Goal: Information Seeking & Learning: Check status

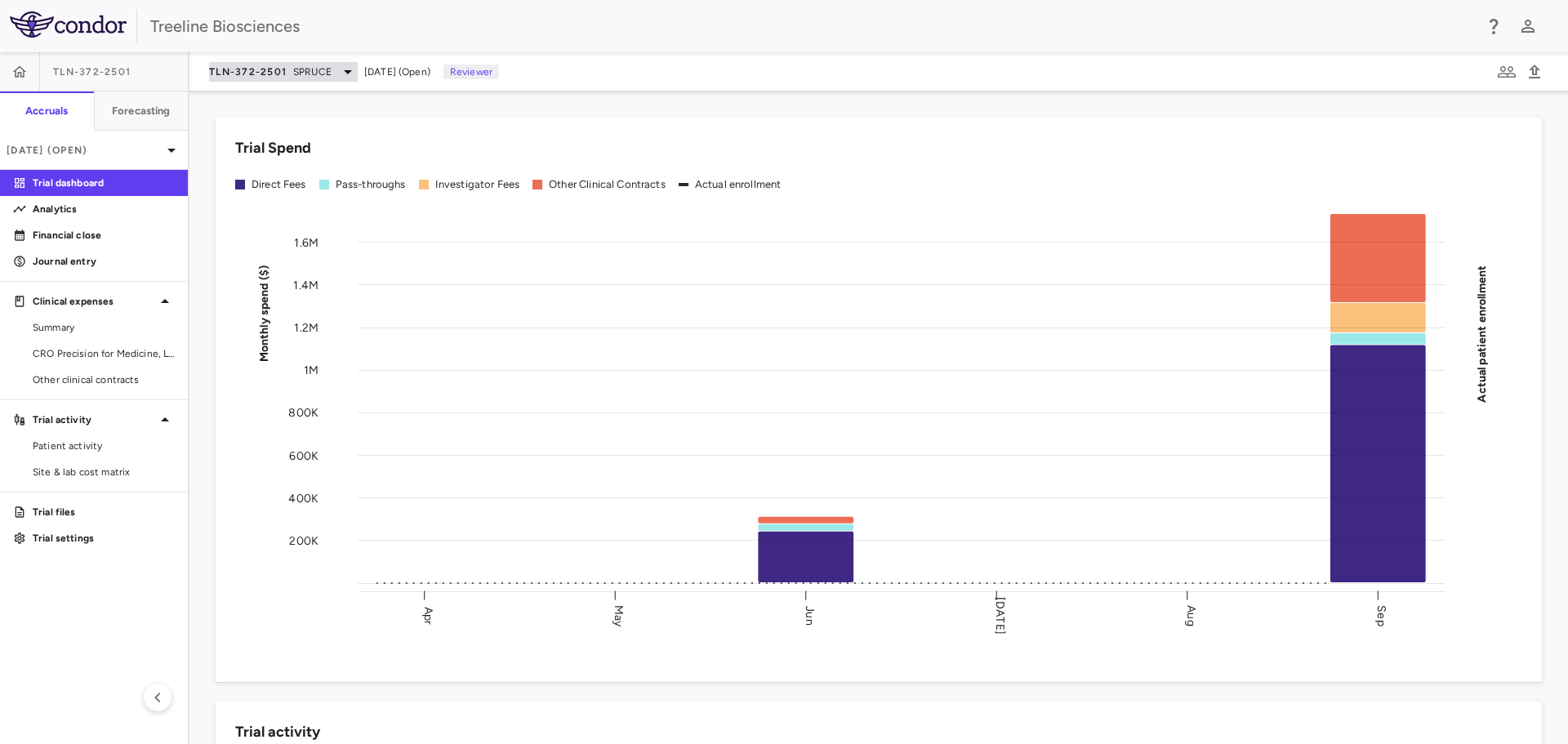
click at [239, 76] on span "TLN-372-2501" at bounding box center [247, 72] width 78 height 13
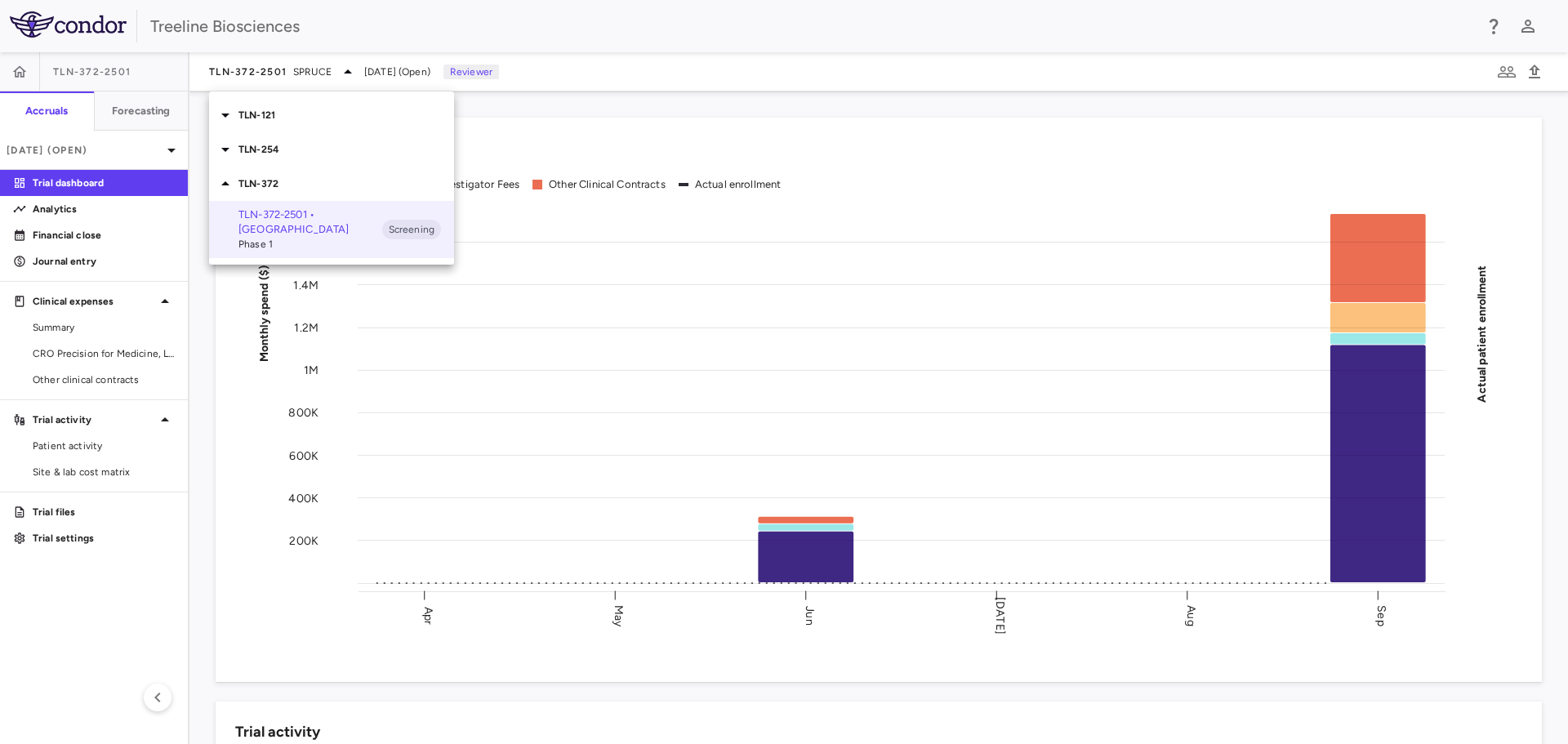
click at [248, 148] on p "TLN-254" at bounding box center [346, 150] width 215 height 15
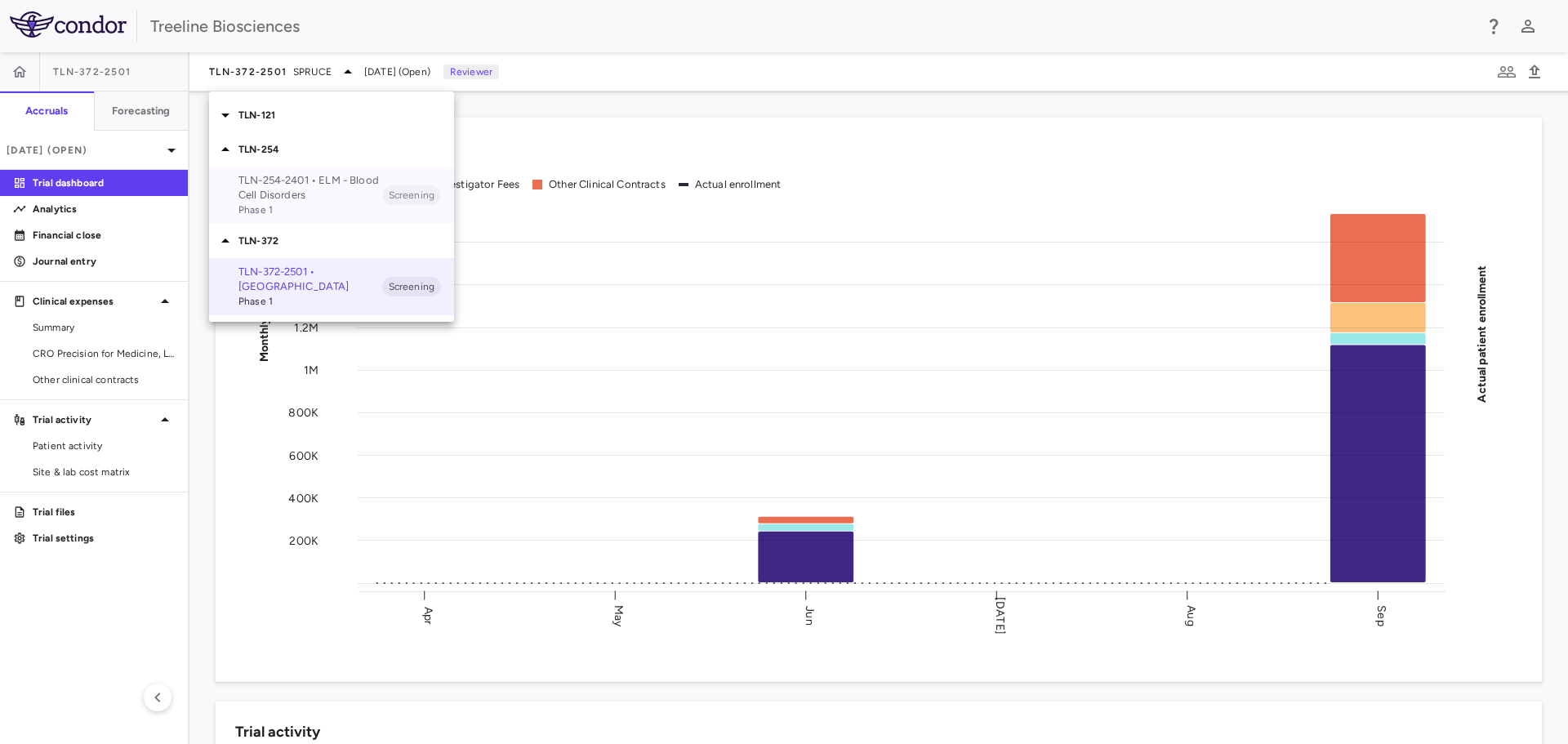
click at [277, 189] on p "TLN-254-2401 • ELM - Blood Cell Disorders" at bounding box center [310, 188] width 144 height 29
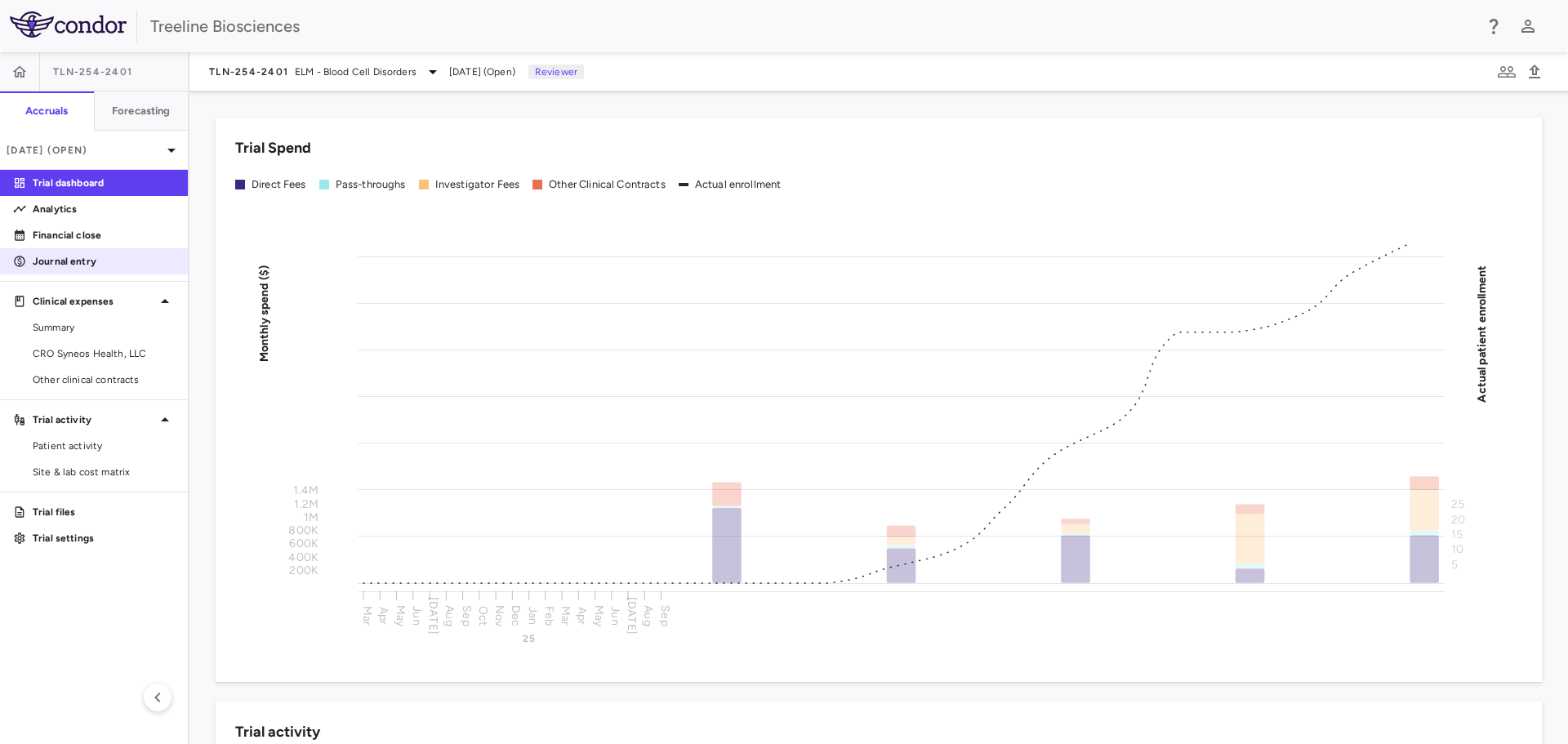
click at [56, 260] on p "Journal entry" at bounding box center [104, 261] width 142 height 15
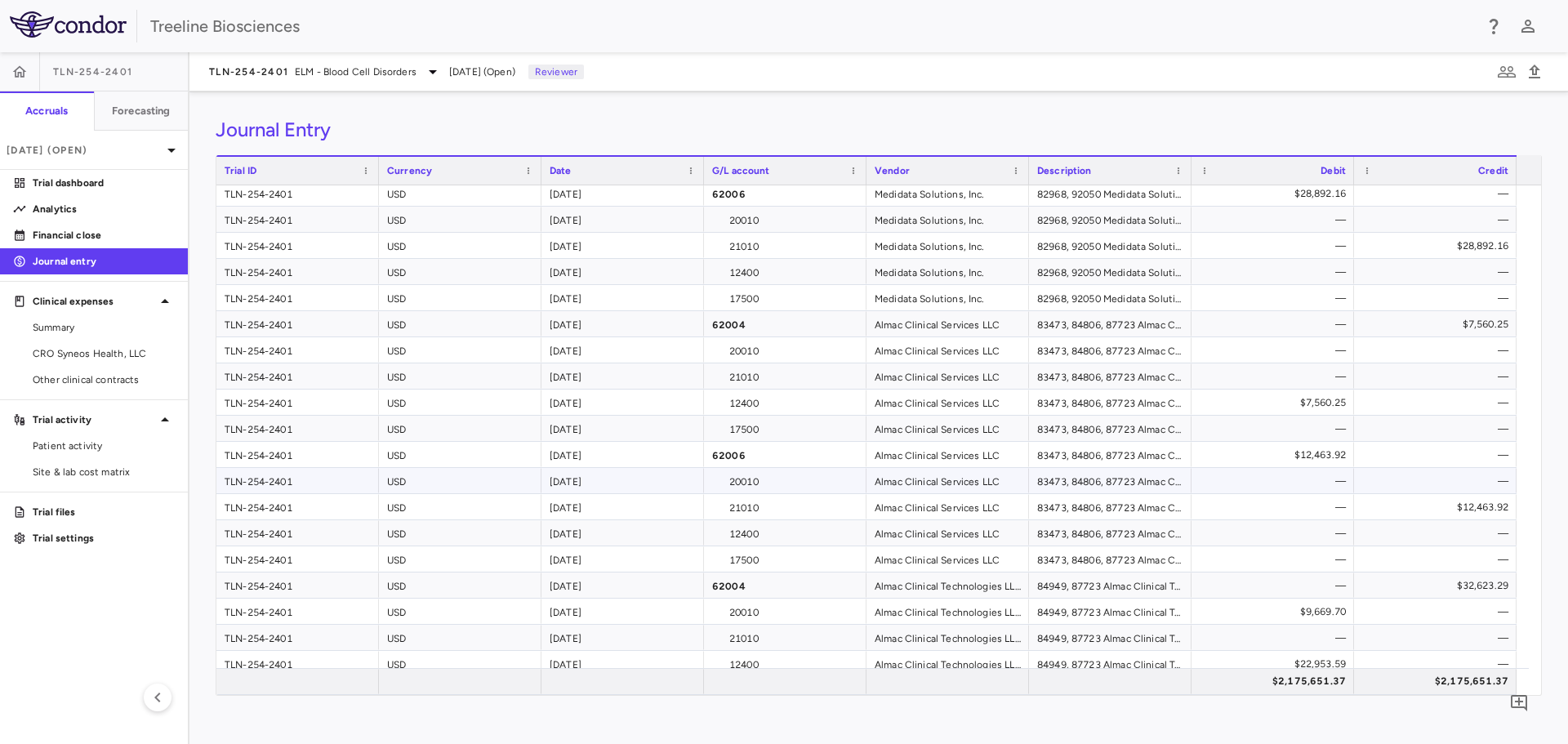
scroll to position [326, 0]
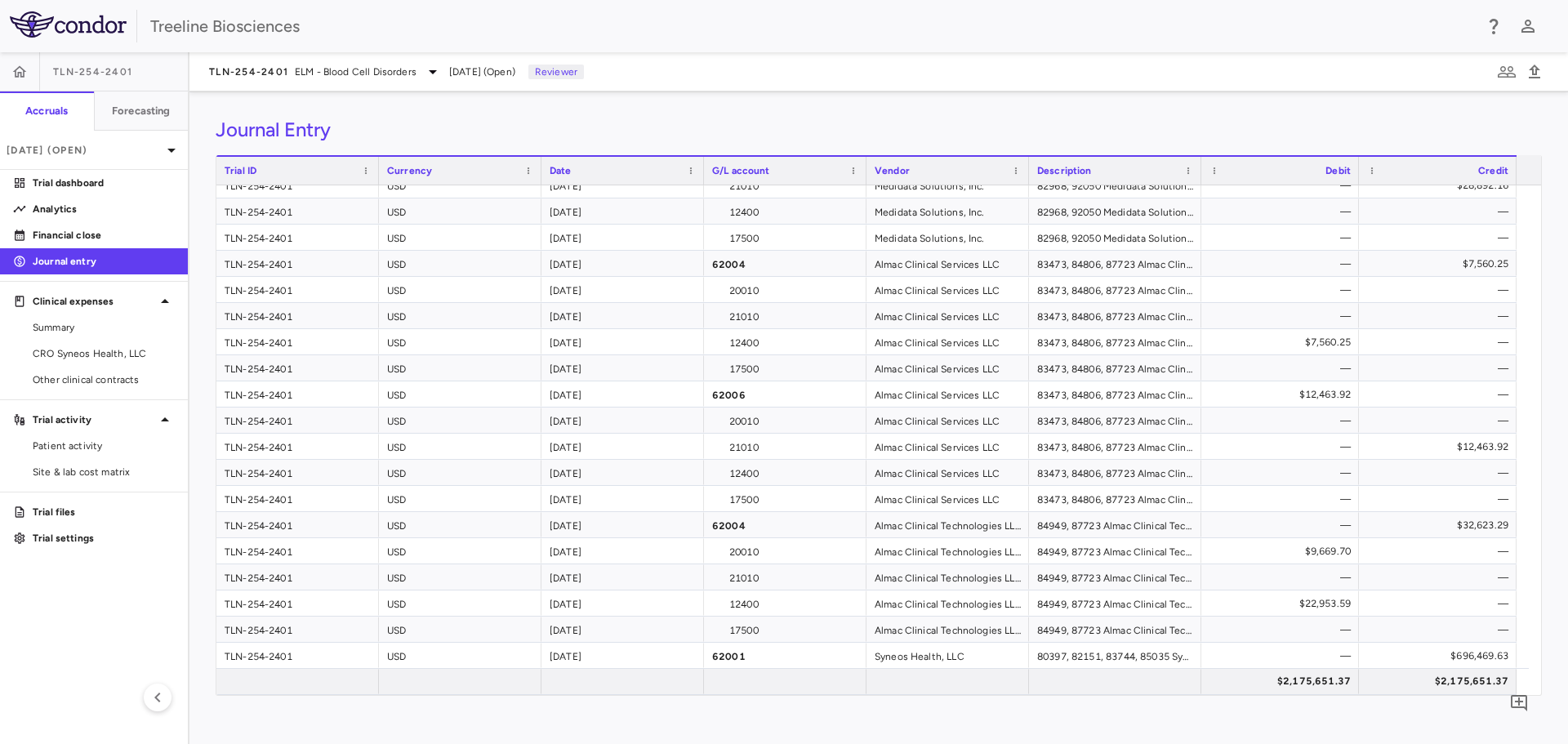
drag, startPoint x: 1225, startPoint y: 182, endPoint x: 1199, endPoint y: 181, distance: 26.0
click at [1199, 181] on div at bounding box center [1200, 170] width 6 height 27
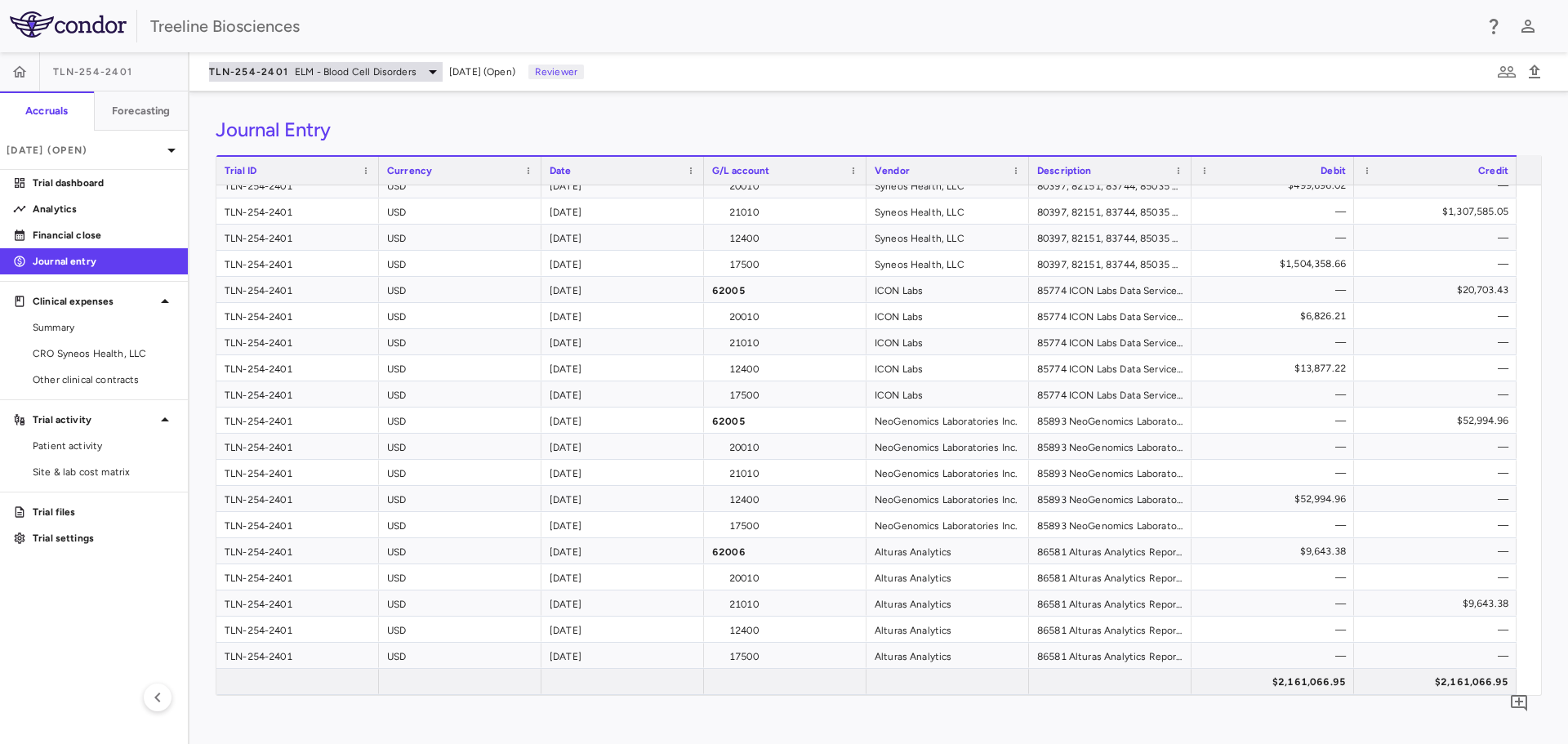
click at [293, 67] on div "TLN-254-2401 ELM - Blood Cell Disorders" at bounding box center [326, 71] width 234 height 19
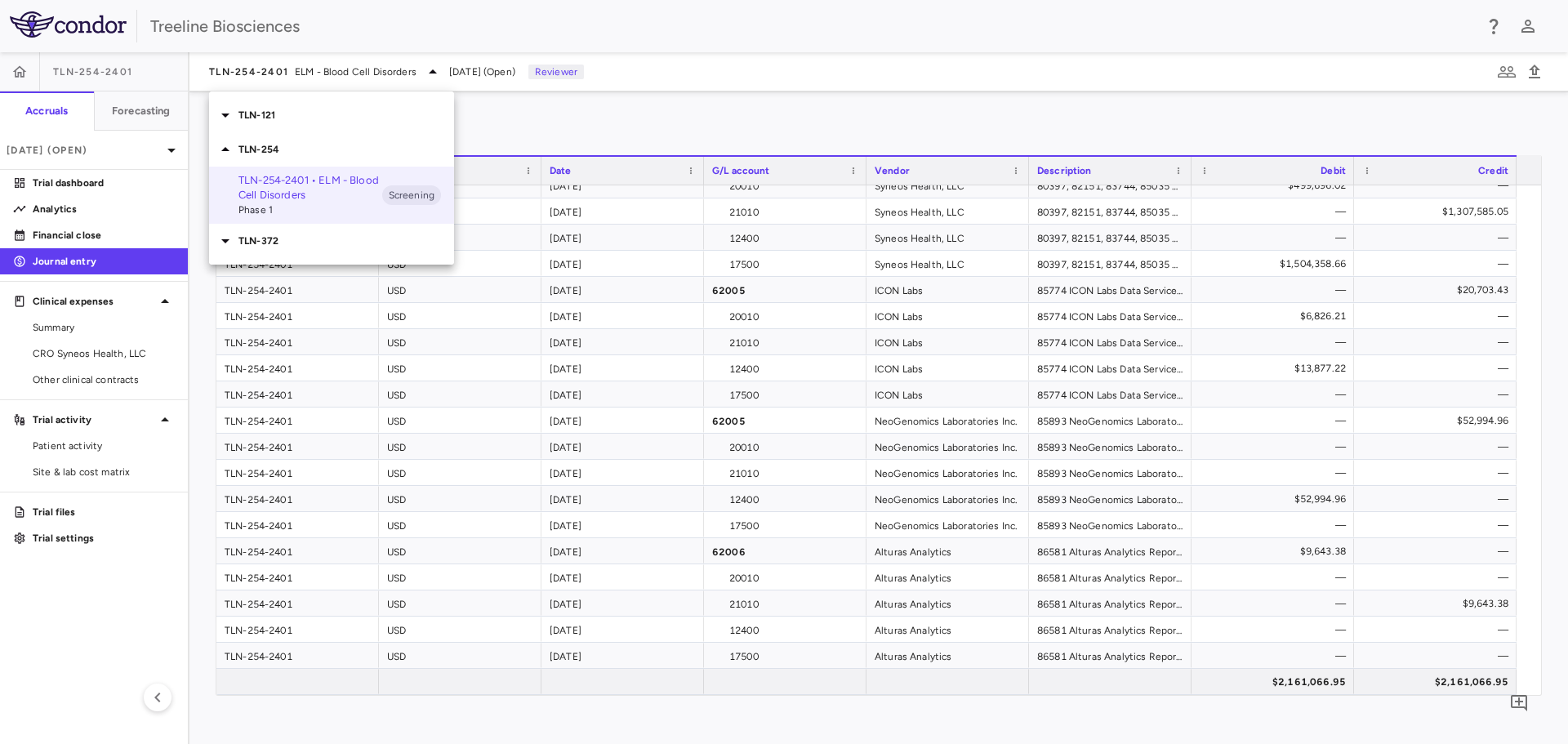
click at [269, 108] on p "TLN-121" at bounding box center [346, 115] width 215 height 15
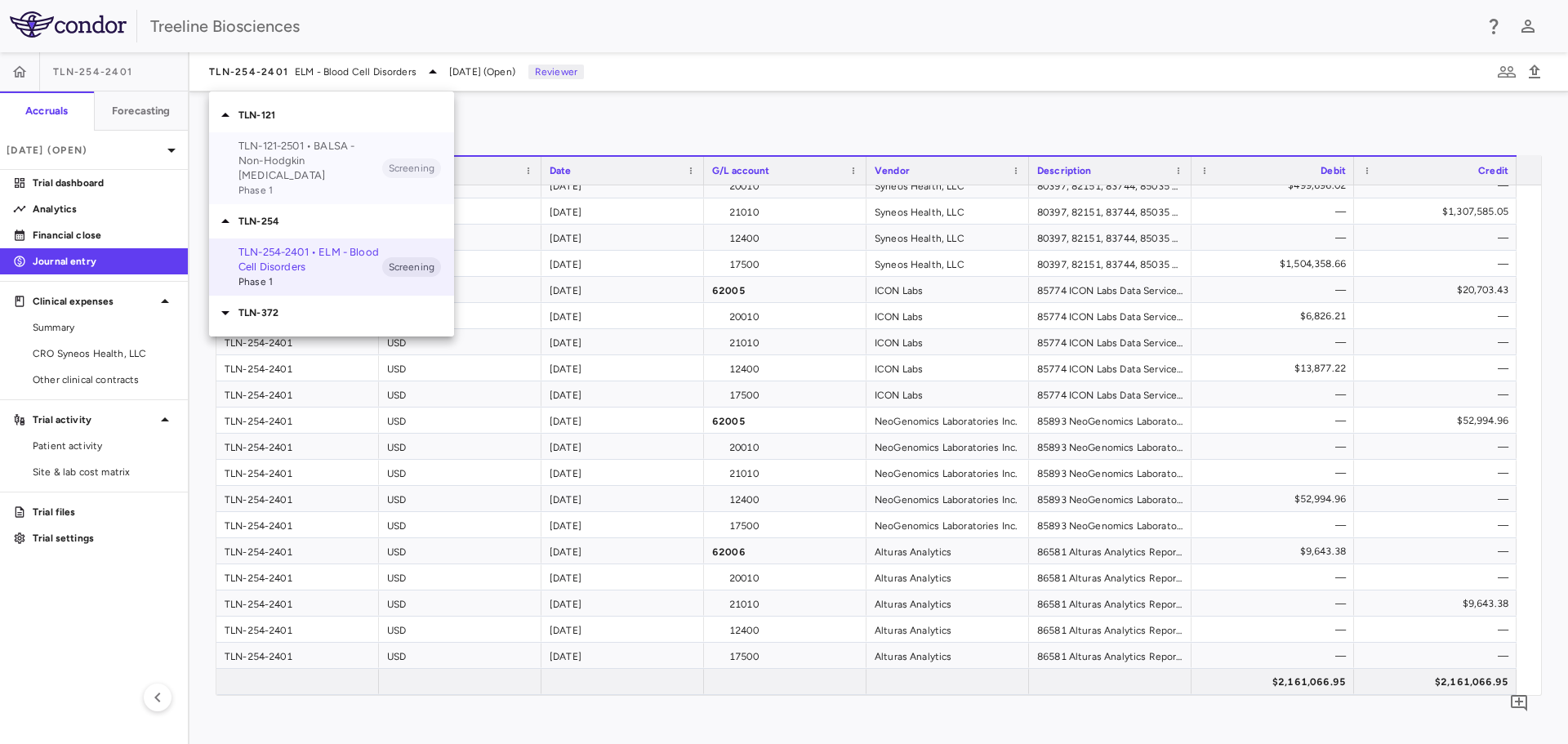
click at [282, 183] on span "Phase 1" at bounding box center [310, 191] width 144 height 15
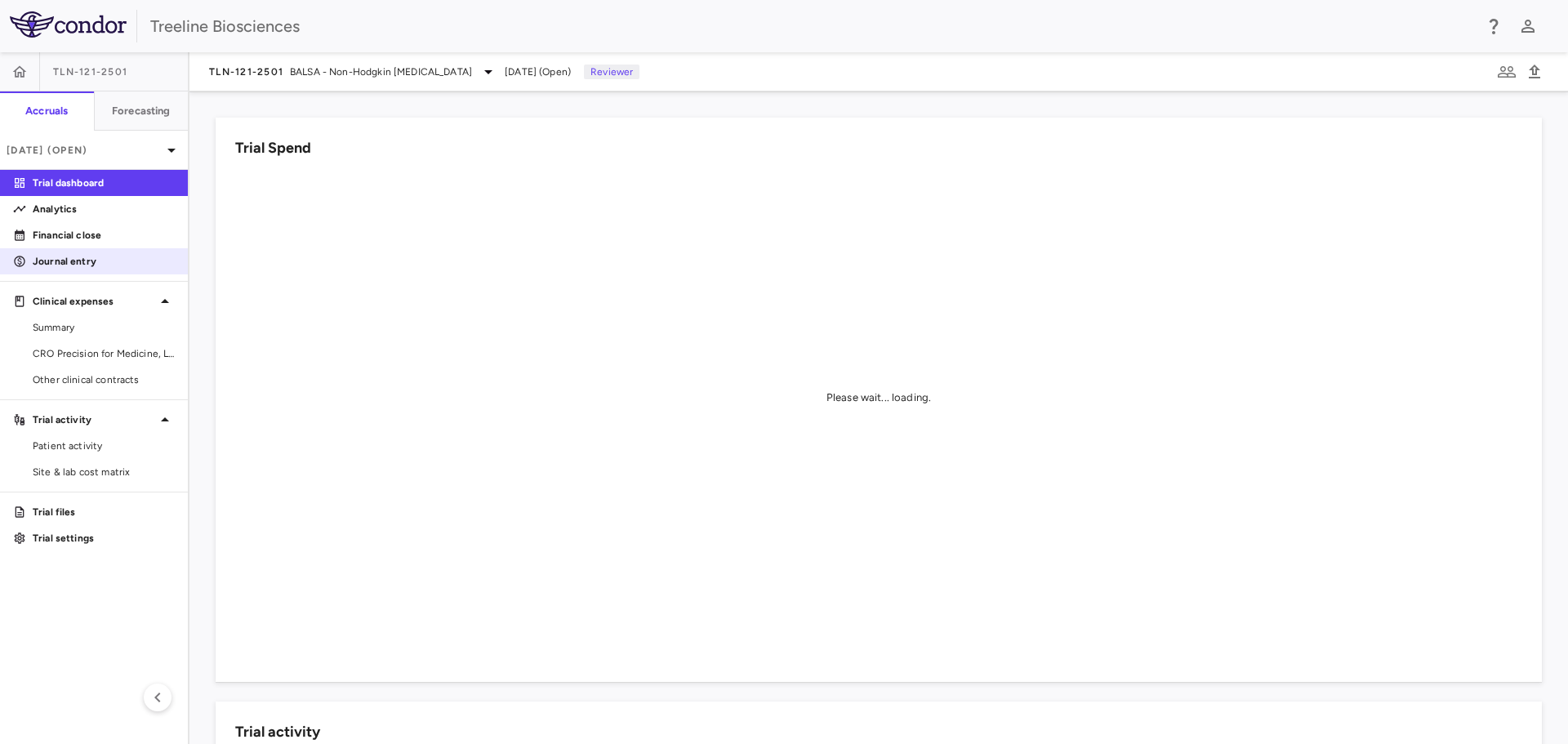
click at [75, 260] on p "Journal entry" at bounding box center [104, 261] width 142 height 15
click at [41, 258] on p "Journal entry" at bounding box center [104, 261] width 142 height 15
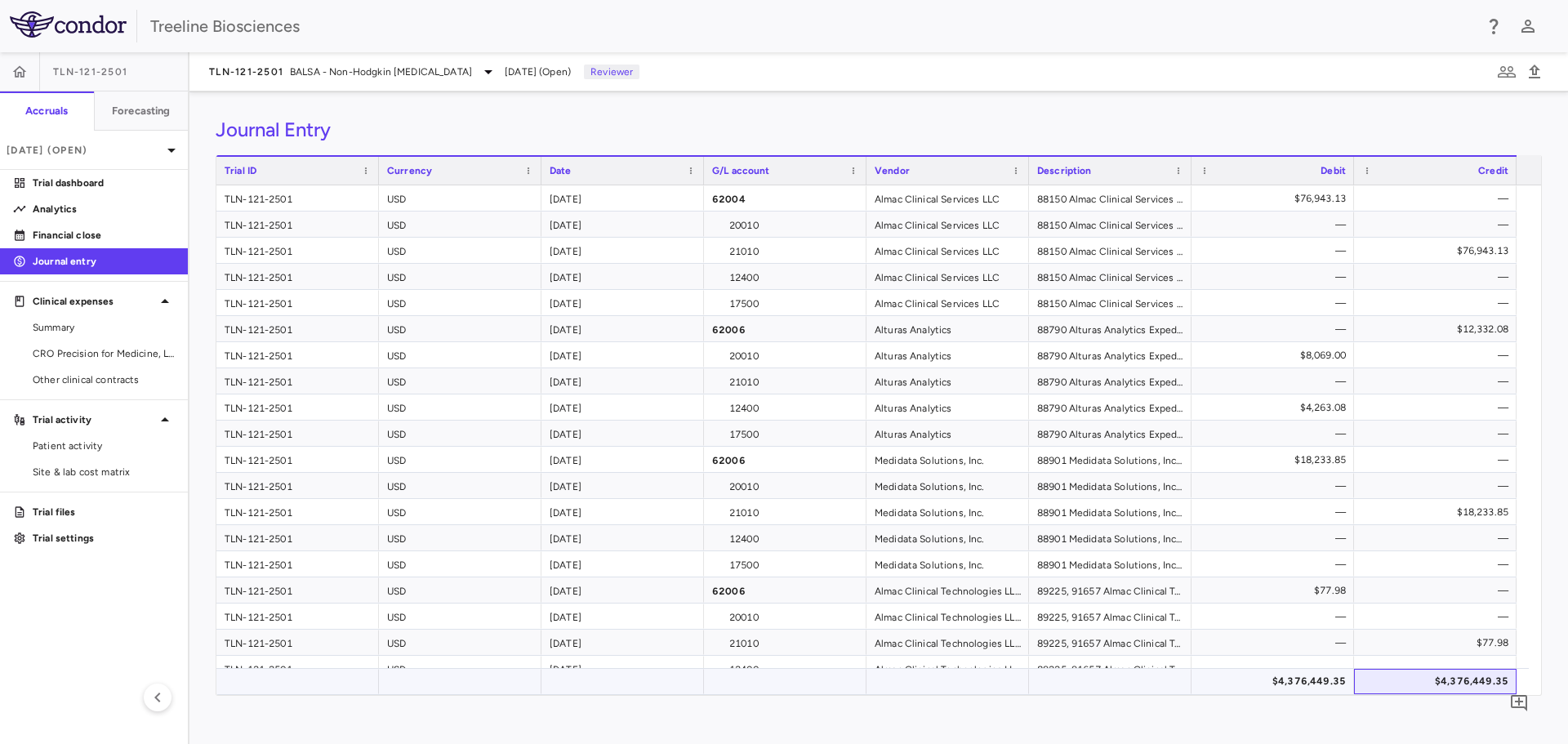
click at [1511, 682] on div "$4,376,449.35" at bounding box center [1436, 681] width 162 height 26
click at [238, 67] on span "TLN-121-2501" at bounding box center [245, 72] width 74 height 13
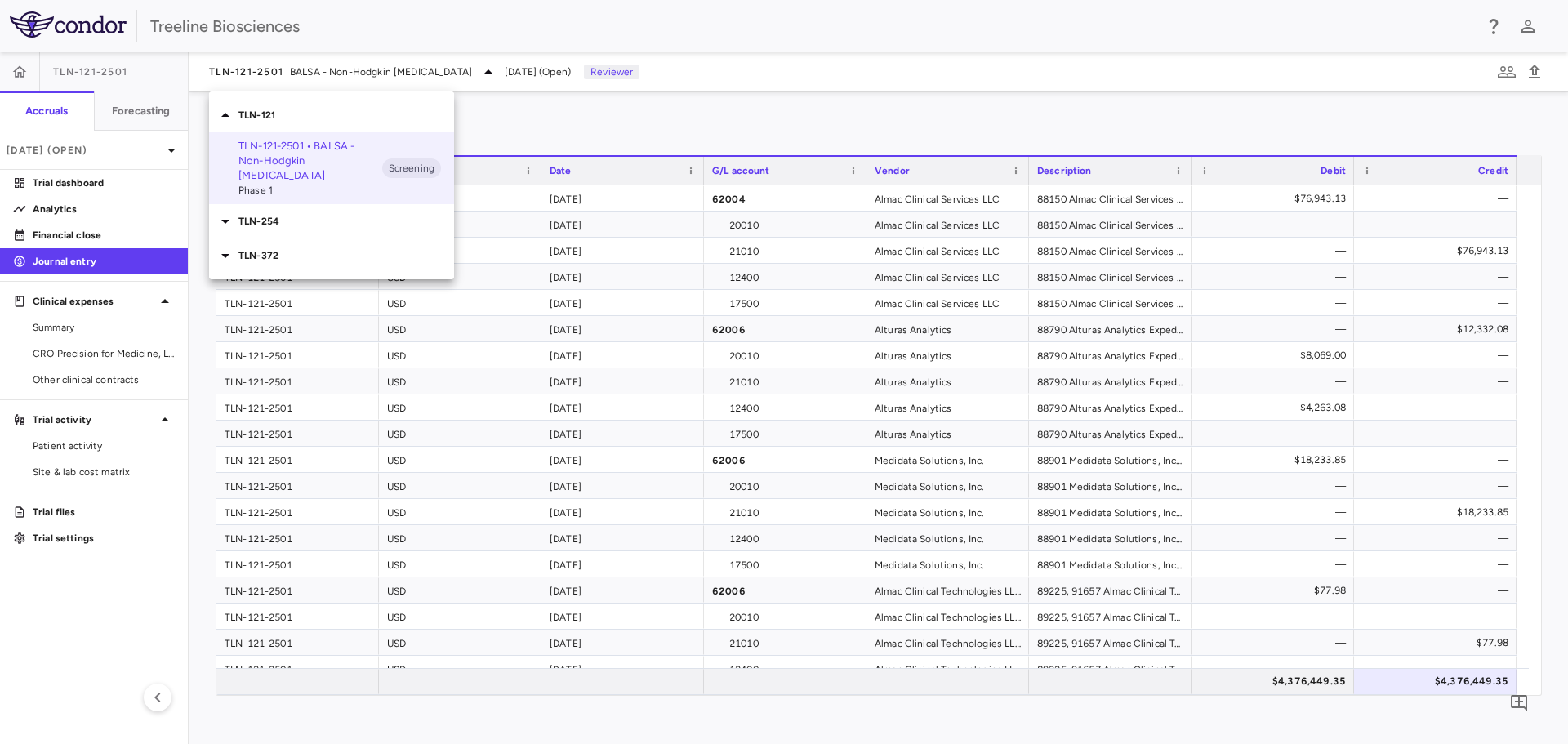
click at [255, 214] on p "TLN-254" at bounding box center [346, 222] width 215 height 15
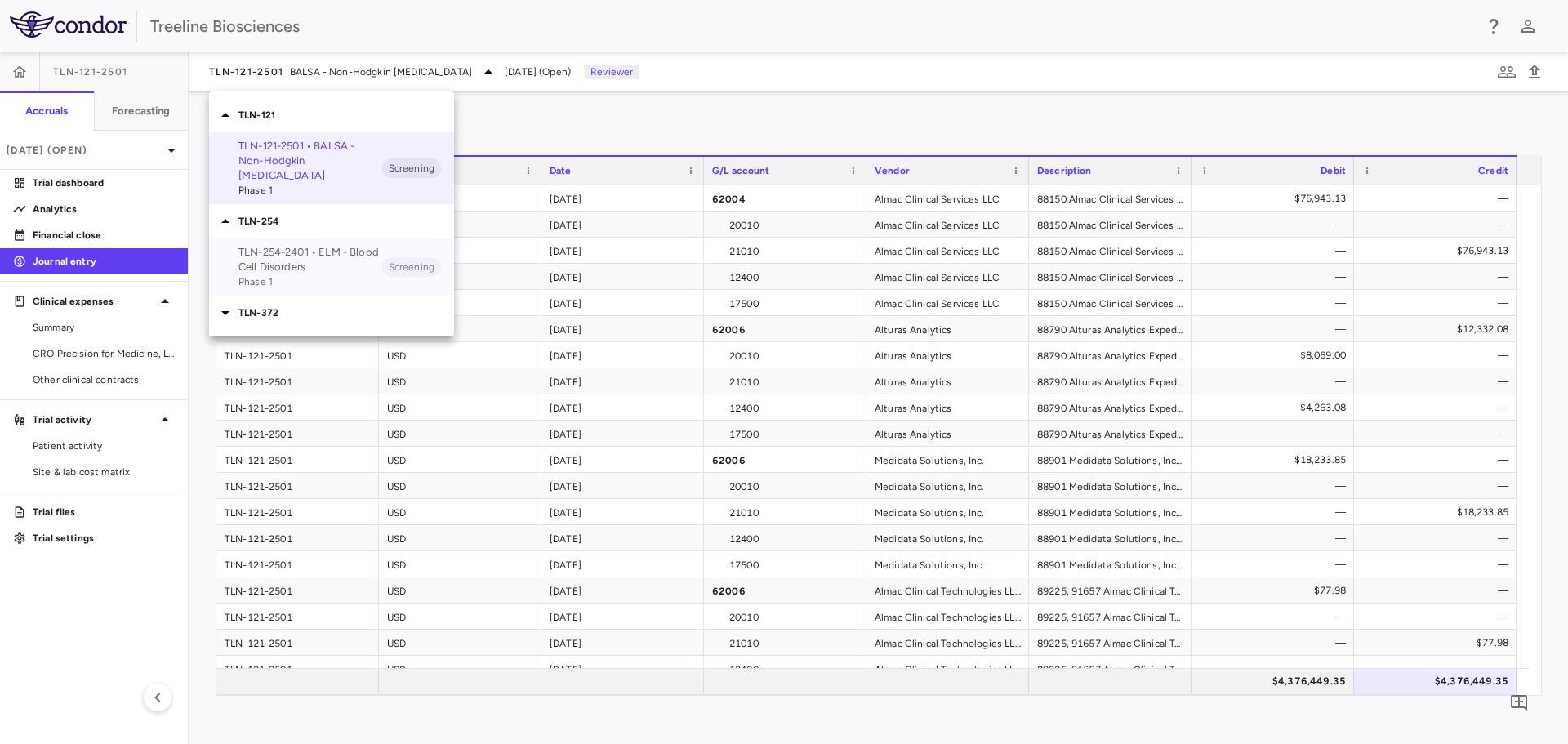
click at [258, 245] on p "TLN-254-2401 • ELM - Blood Cell Disorders" at bounding box center [310, 260] width 144 height 29
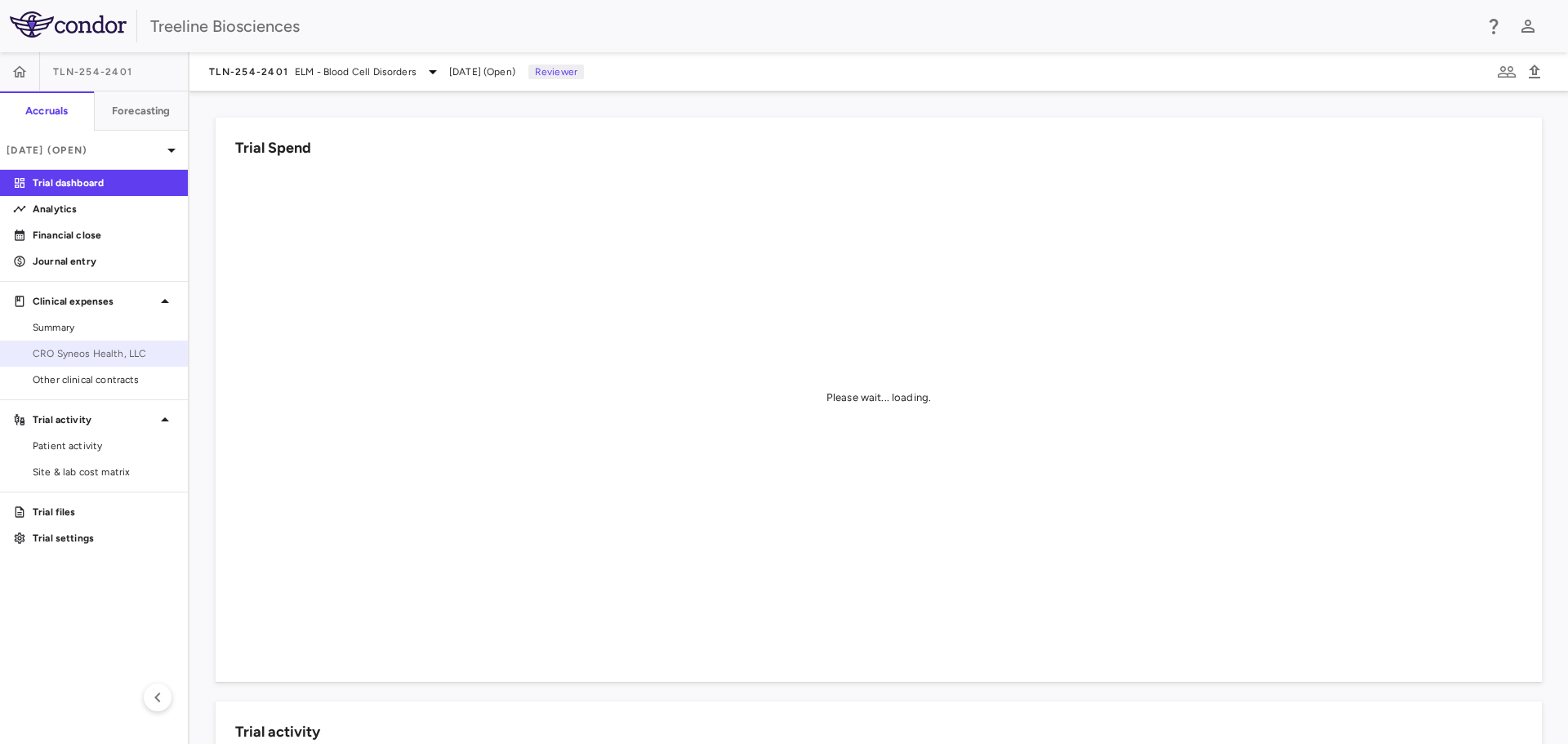
click at [71, 350] on span "CRO Syneos Health, LLC" at bounding box center [104, 354] width 142 height 15
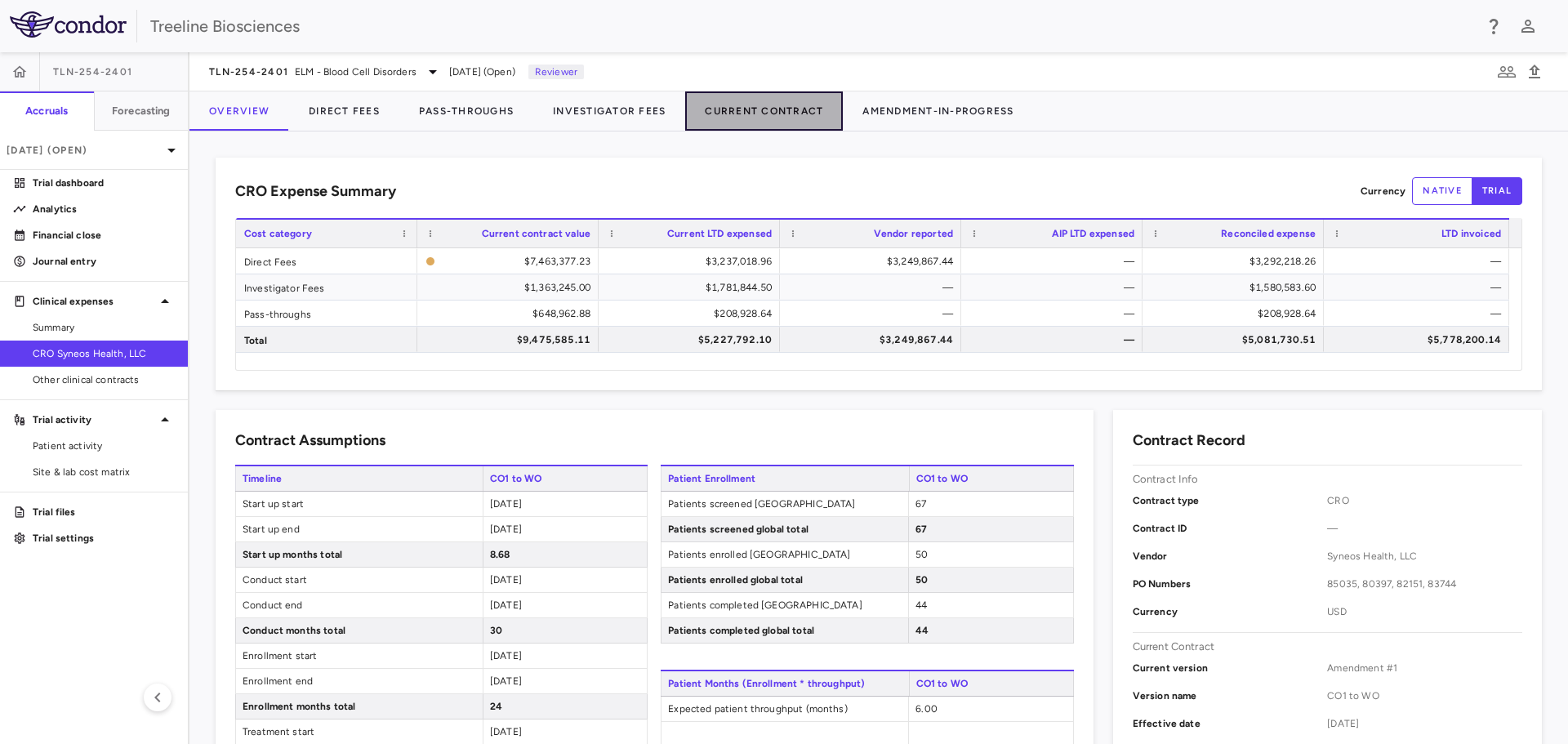
click at [763, 112] on button "Current Contract" at bounding box center [763, 110] width 158 height 39
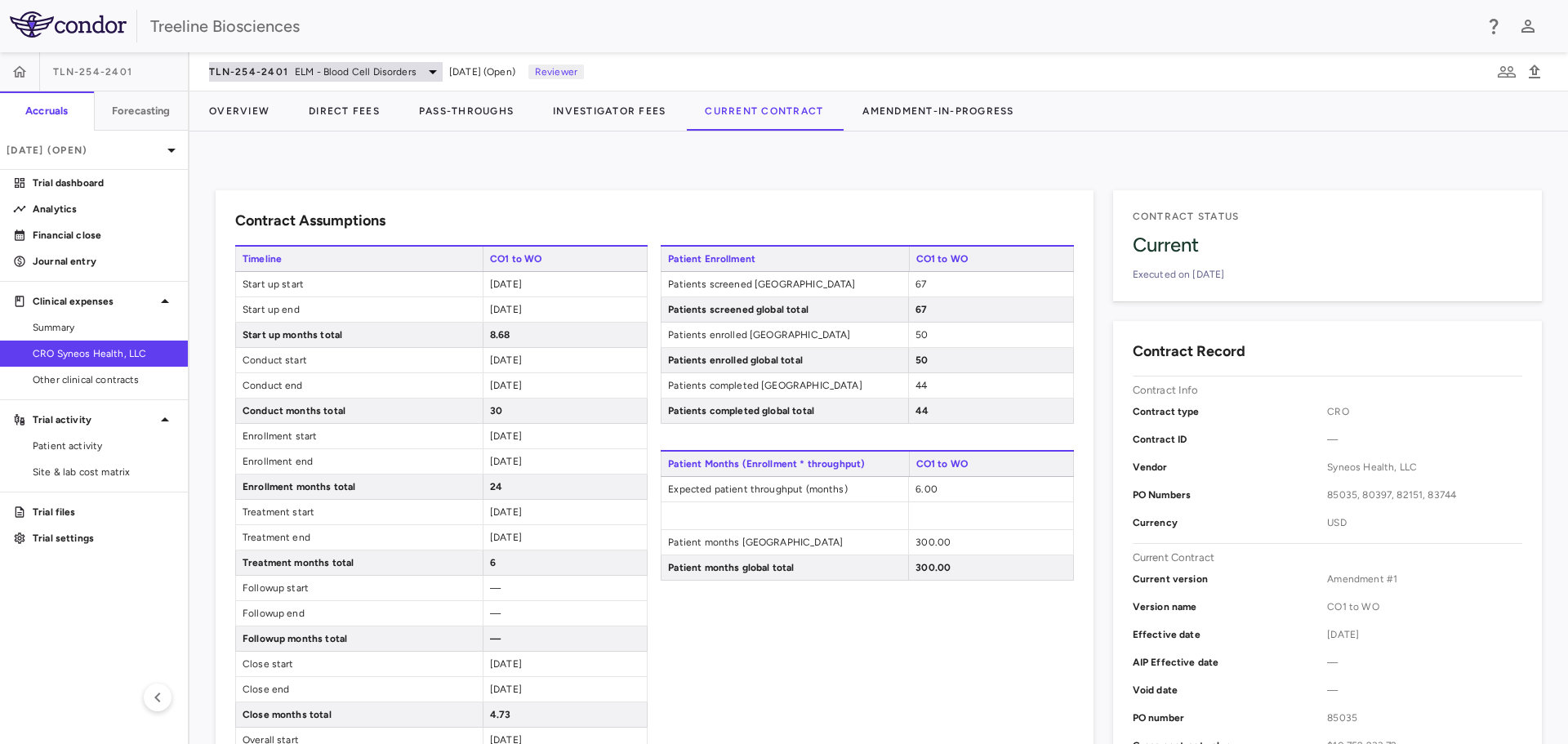
click at [252, 75] on span "TLN-254-2401" at bounding box center [248, 72] width 79 height 13
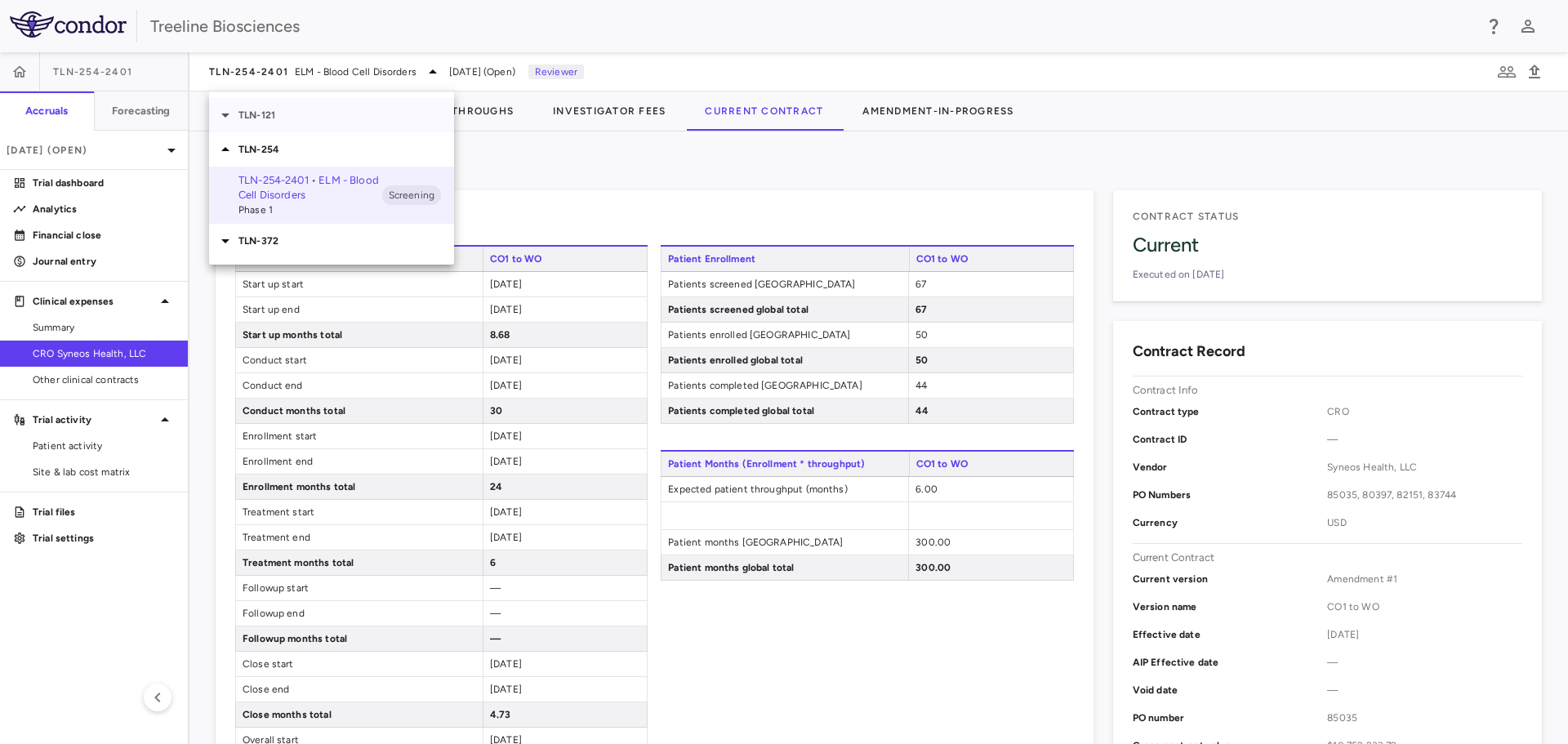
click at [274, 125] on div "TLN-121" at bounding box center [331, 115] width 245 height 35
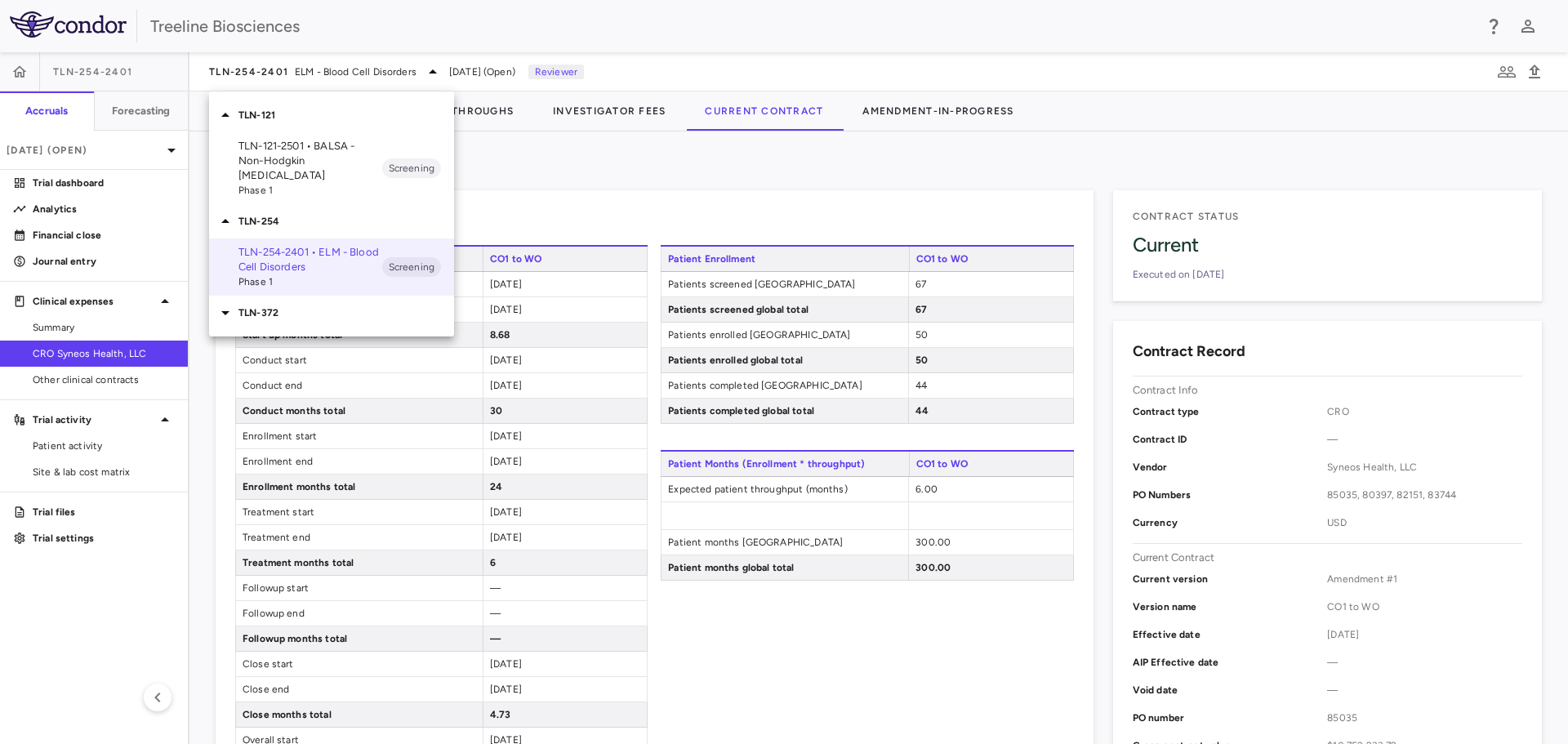
click at [269, 160] on p "TLN-121-2501 • BALSA - Non-Hodgkin Lymphomas" at bounding box center [310, 160] width 144 height 44
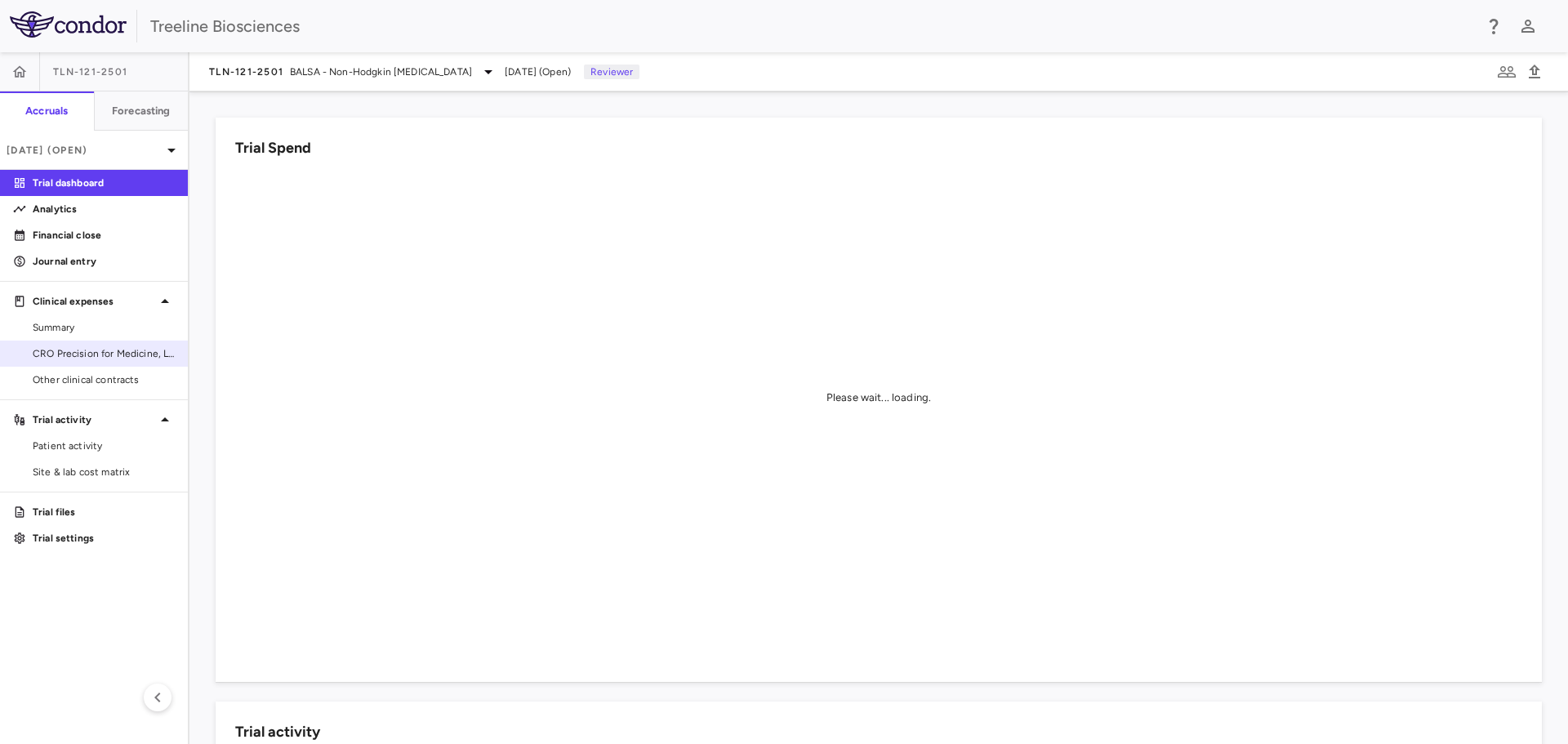
click at [56, 343] on link "CRO Precision for Medicine, LLC" at bounding box center [94, 353] width 188 height 25
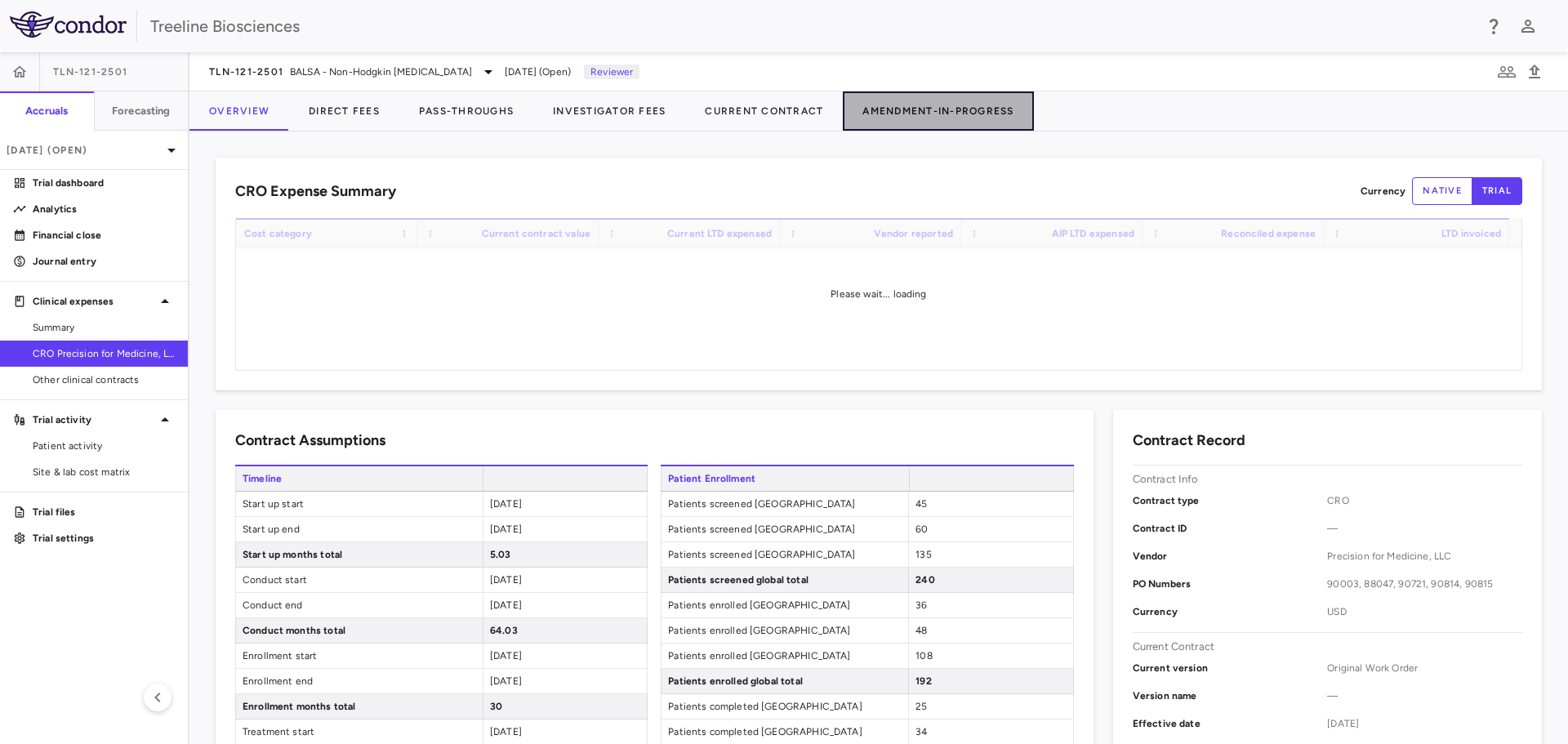
click at [922, 108] on button "Amendment-In-Progress" at bounding box center [938, 110] width 191 height 39
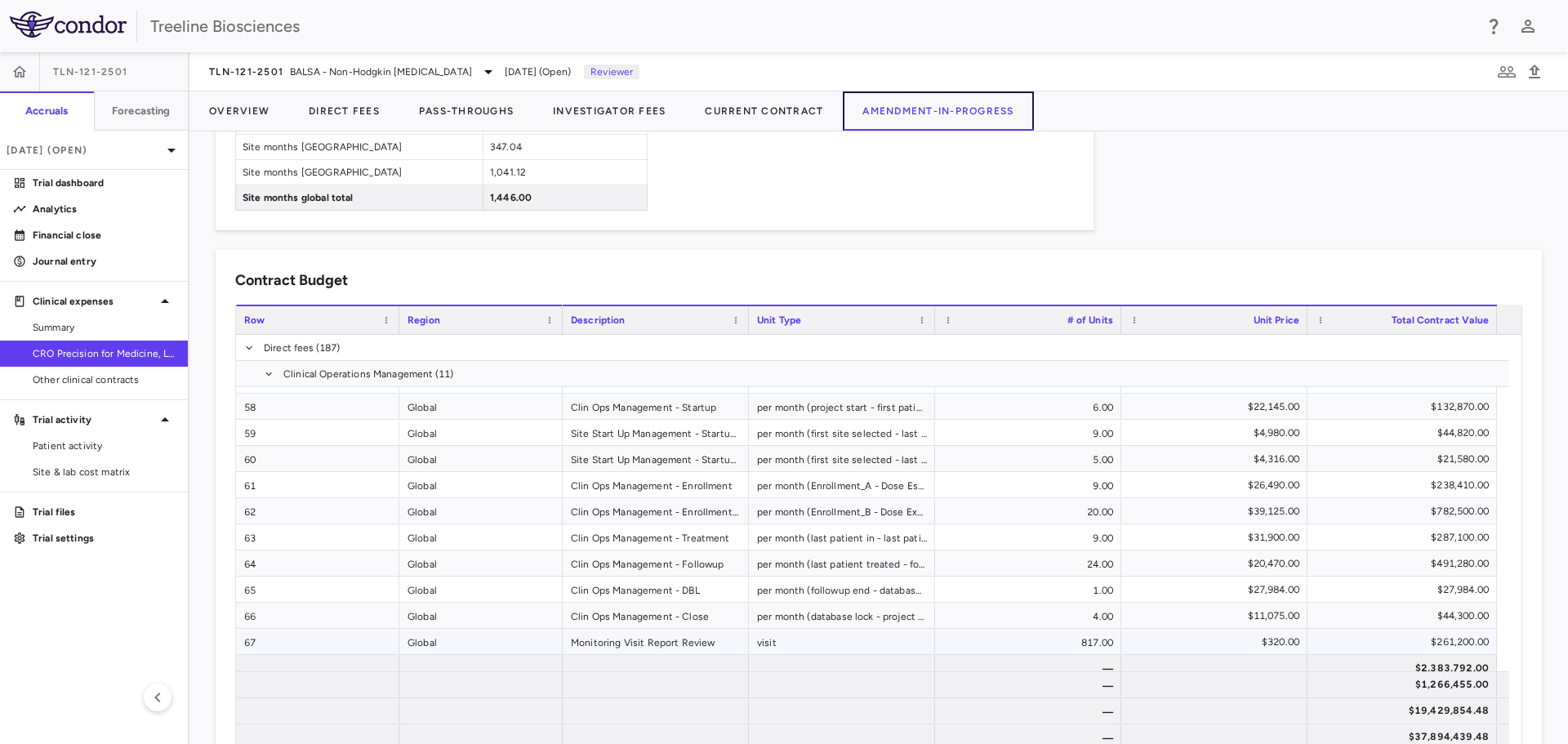
scroll to position [1965, 0]
